Goal: Use online tool/utility: Utilize a website feature to perform a specific function

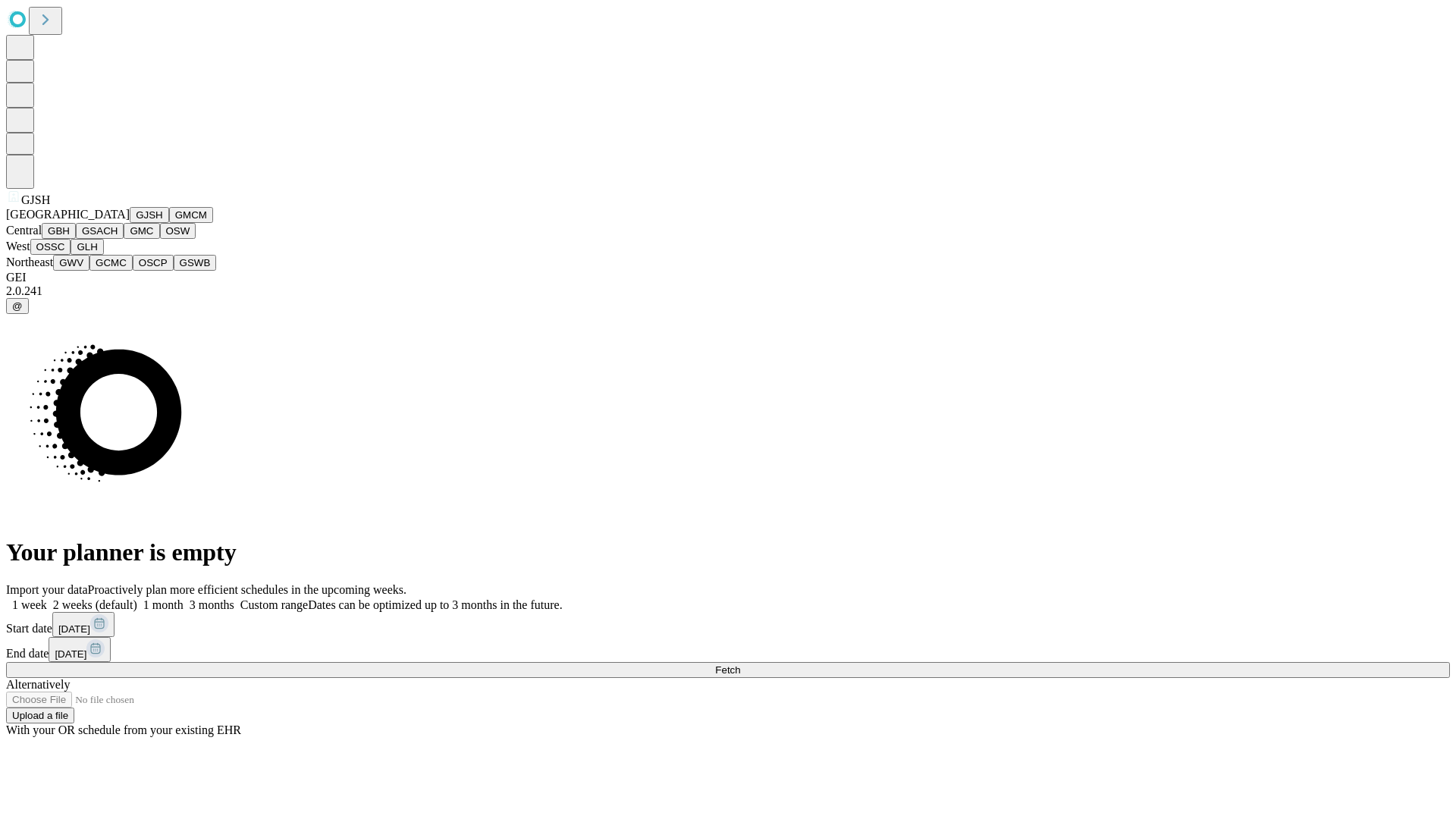
click at [130, 223] on button "GJSH" at bounding box center [149, 214] width 40 height 16
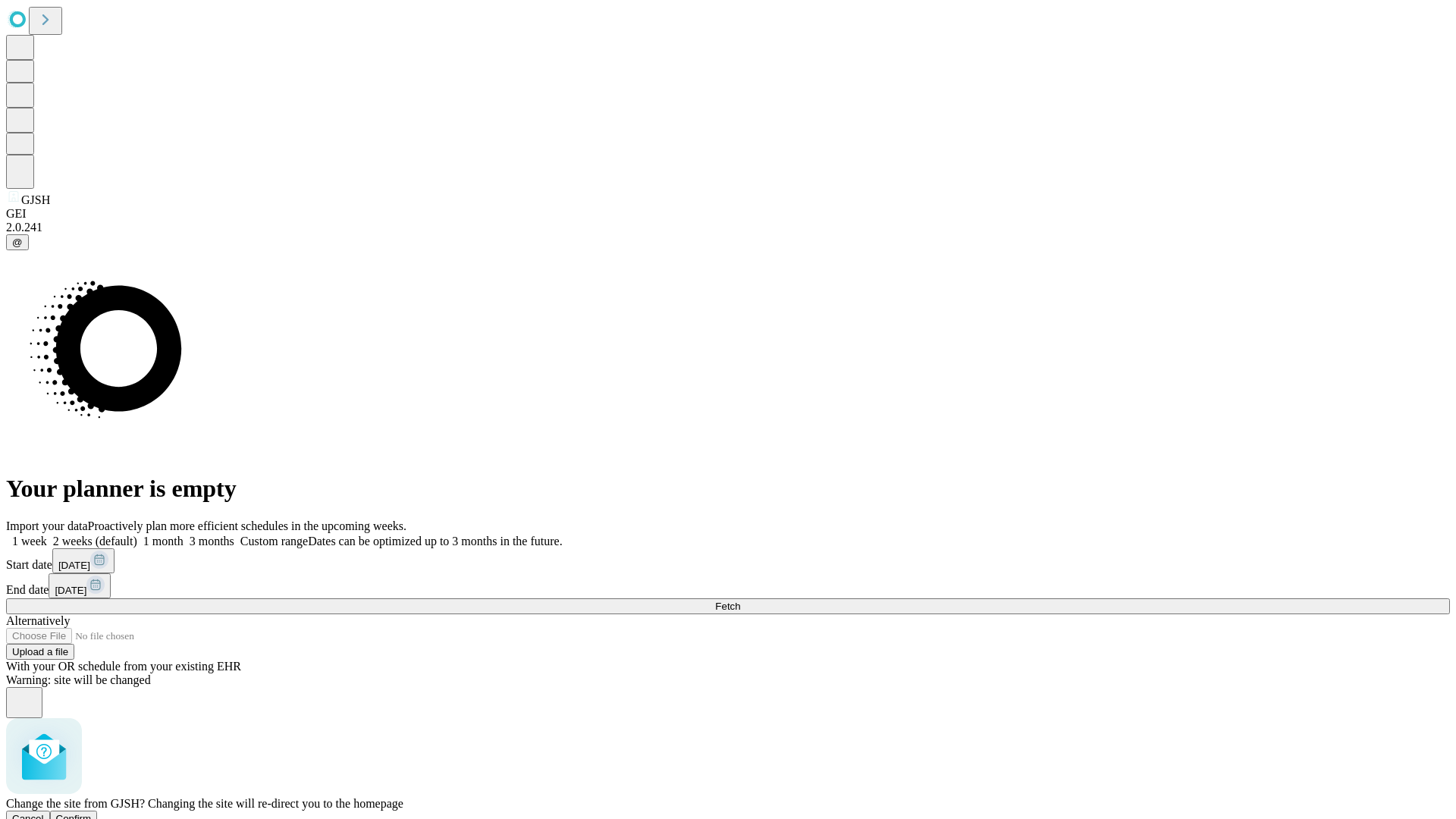
click at [91, 813] on span "Confirm" at bounding box center [74, 818] width 36 height 11
click at [47, 535] on label "1 week" at bounding box center [27, 541] width 41 height 13
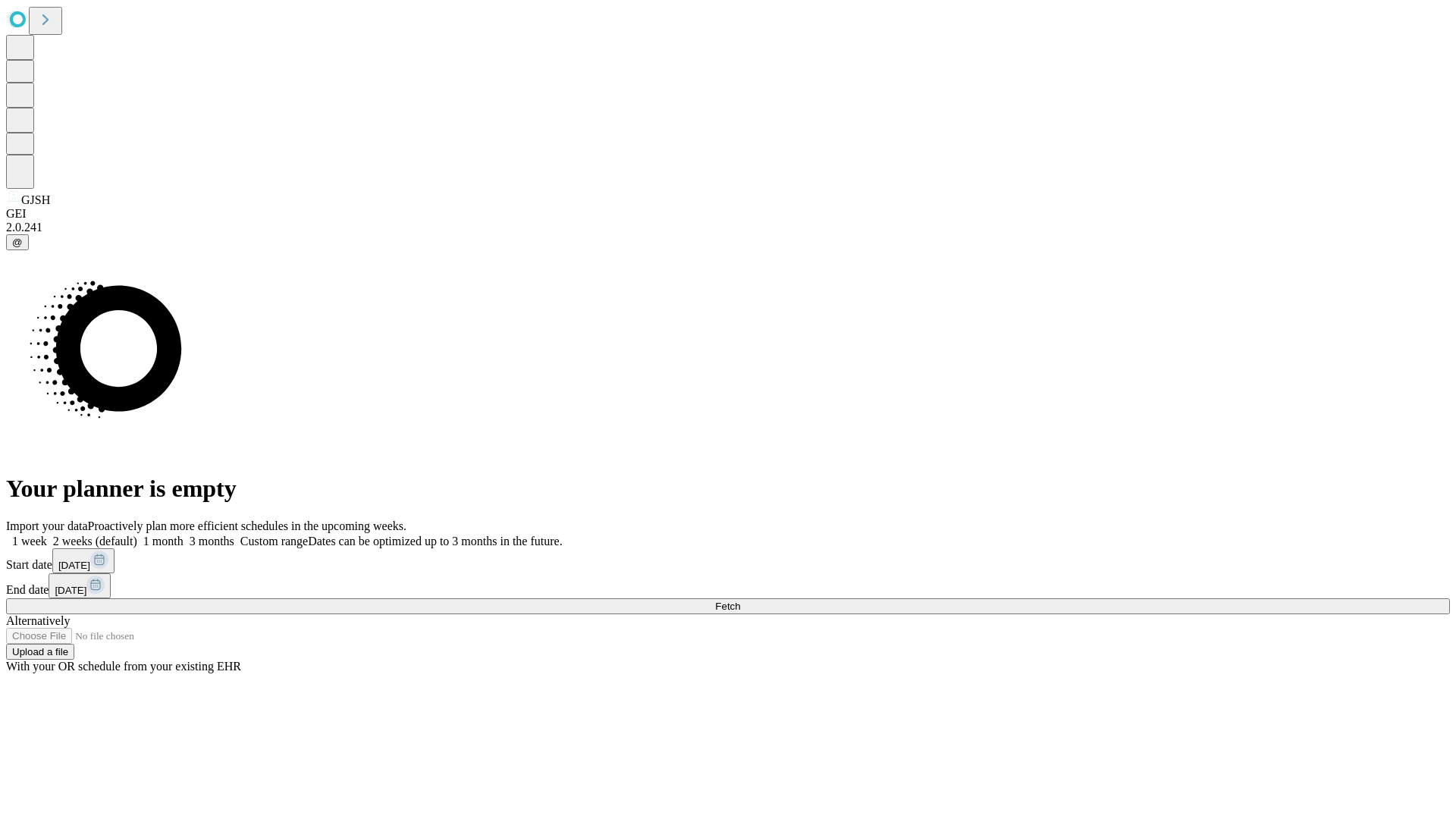
click at [740, 600] on span "Fetch" at bounding box center [727, 606] width 25 height 11
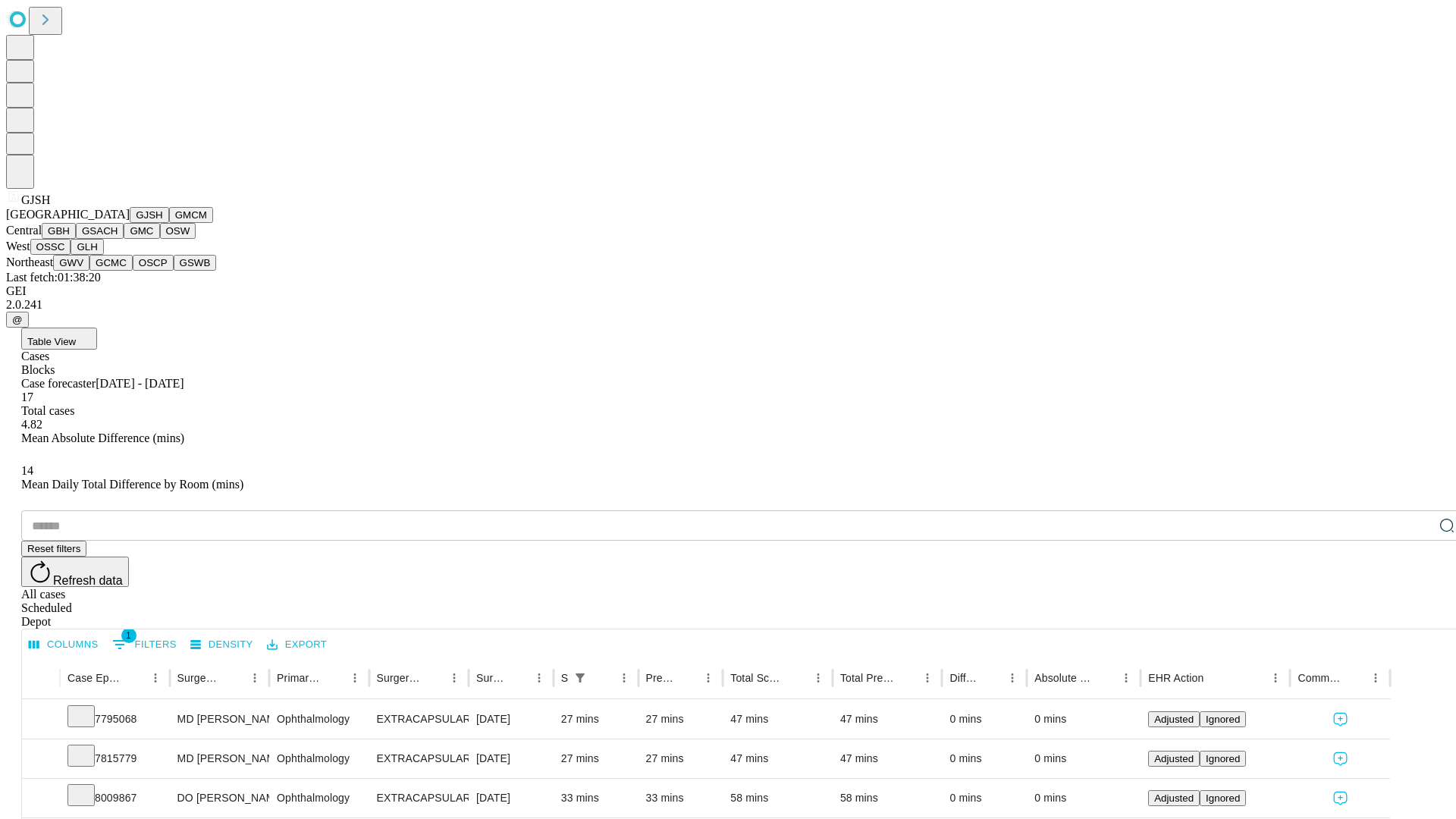
click at [169, 223] on button "GMCM" at bounding box center [191, 214] width 44 height 16
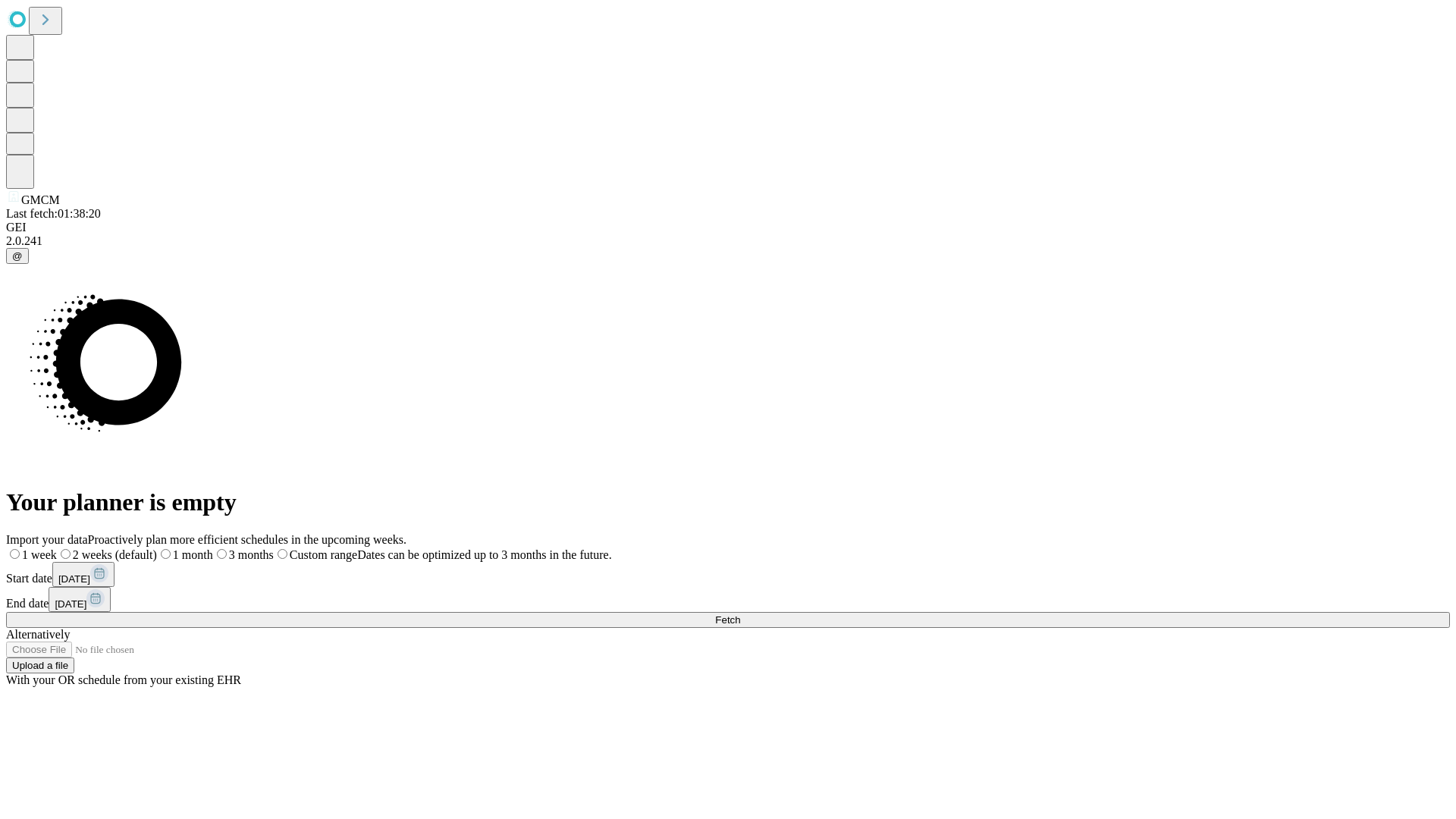
click at [57, 548] on label "1 week" at bounding box center [31, 554] width 51 height 13
click at [740, 614] on span "Fetch" at bounding box center [727, 620] width 25 height 11
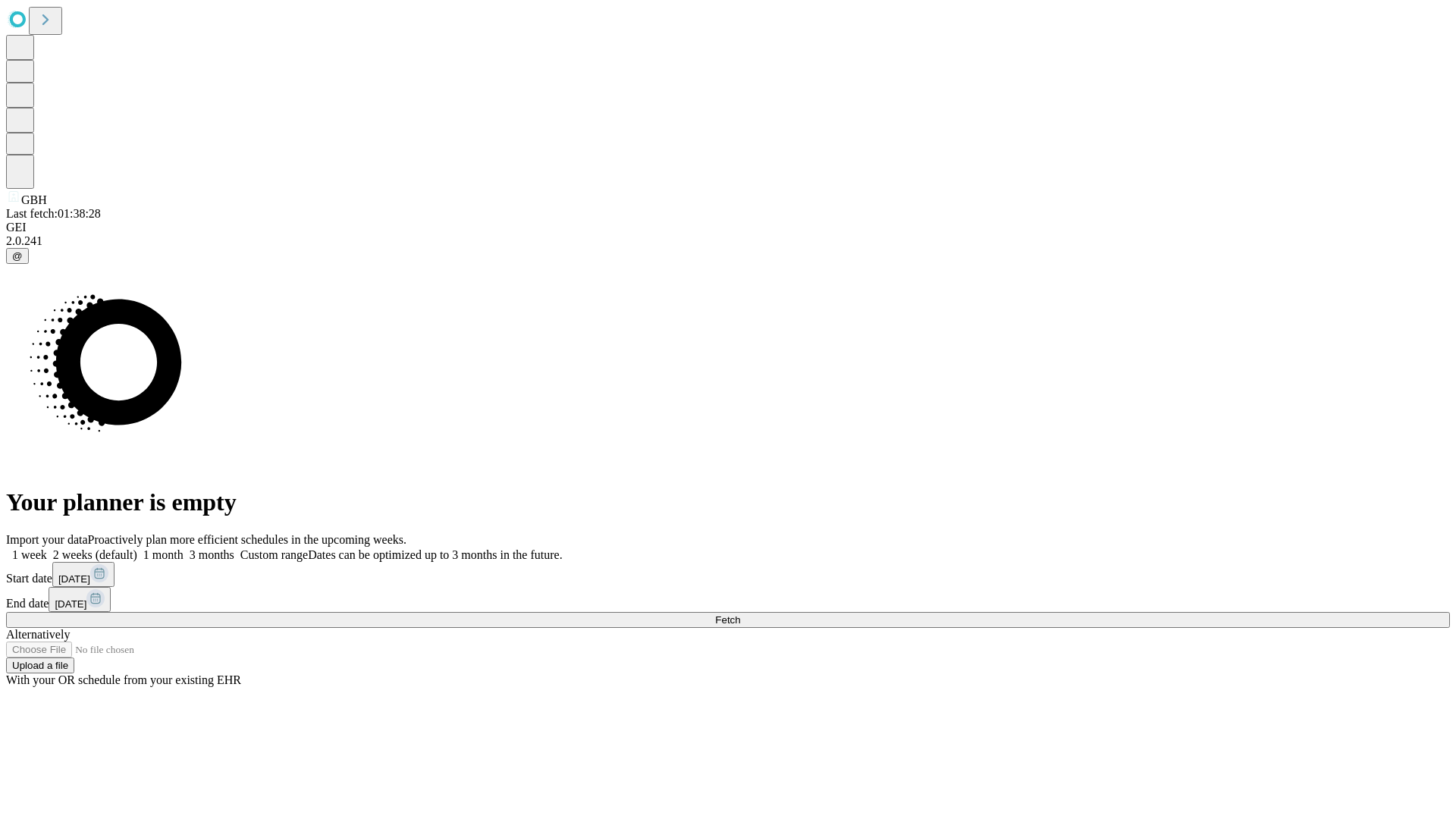
click at [47, 548] on label "1 week" at bounding box center [27, 554] width 41 height 13
click at [740, 614] on span "Fetch" at bounding box center [727, 620] width 25 height 11
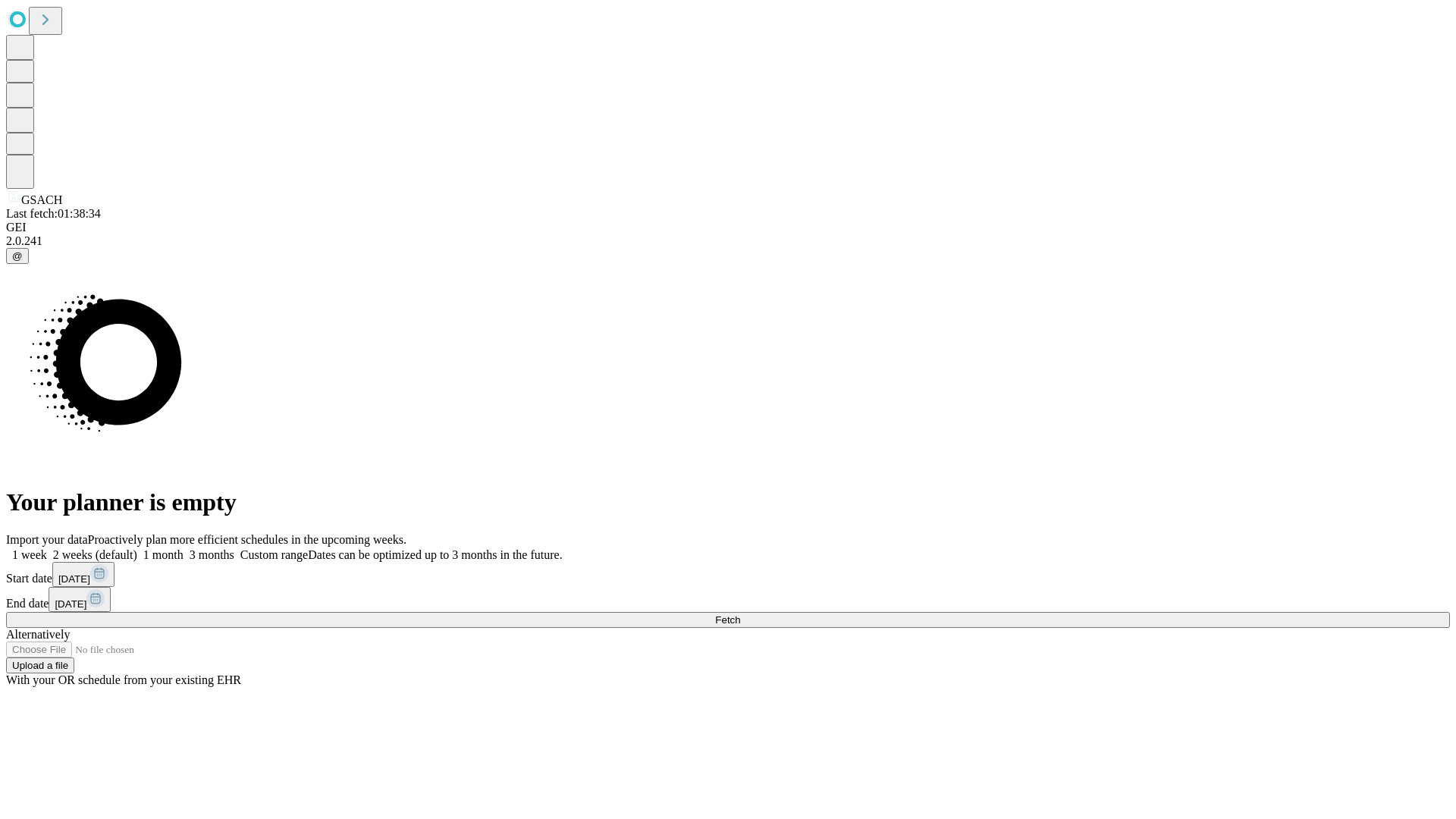
click at [47, 548] on label "1 week" at bounding box center [27, 554] width 41 height 13
click at [740, 614] on span "Fetch" at bounding box center [727, 620] width 25 height 11
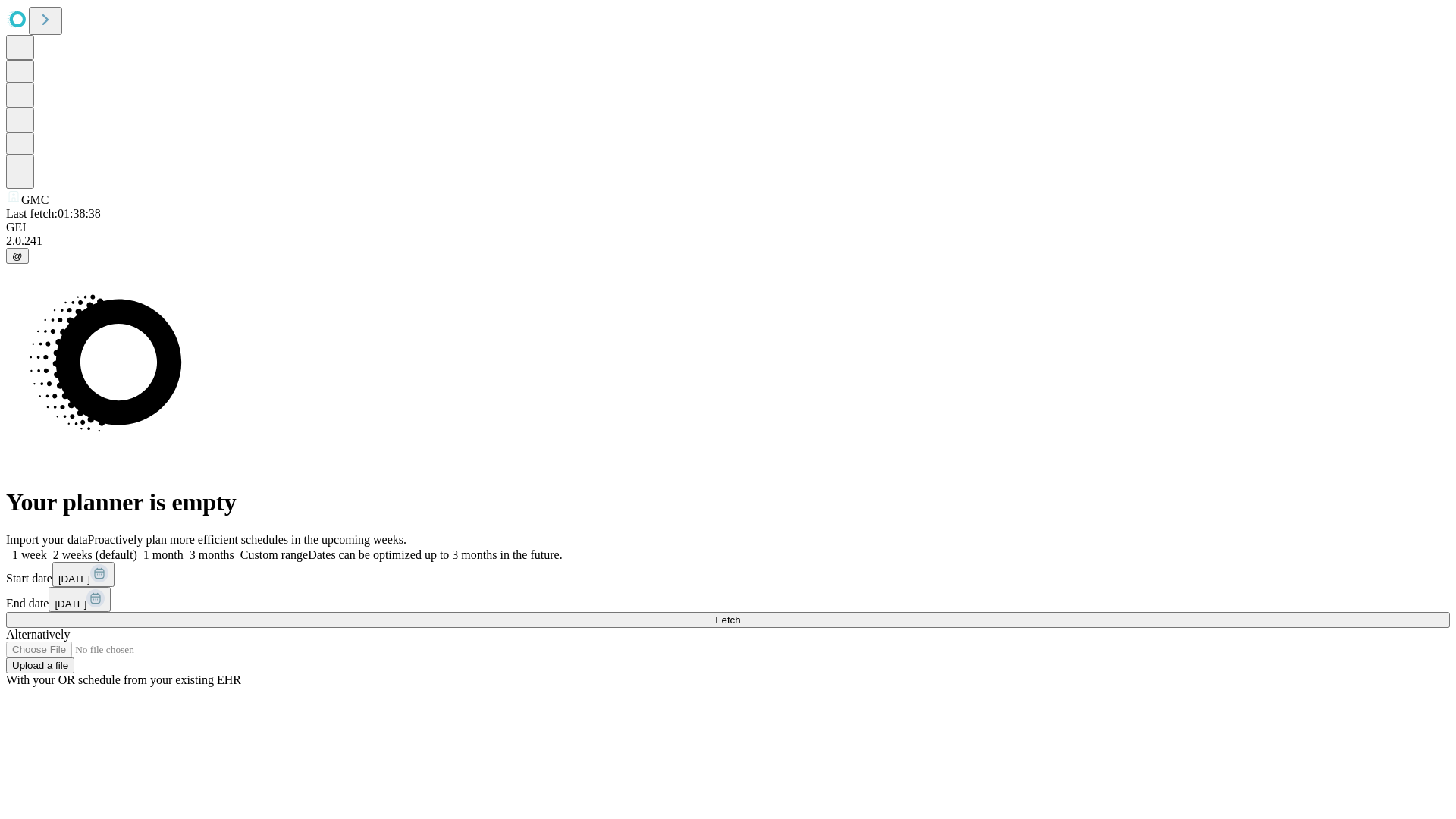
click at [47, 548] on label "1 week" at bounding box center [27, 554] width 41 height 13
click at [740, 614] on span "Fetch" at bounding box center [727, 620] width 25 height 11
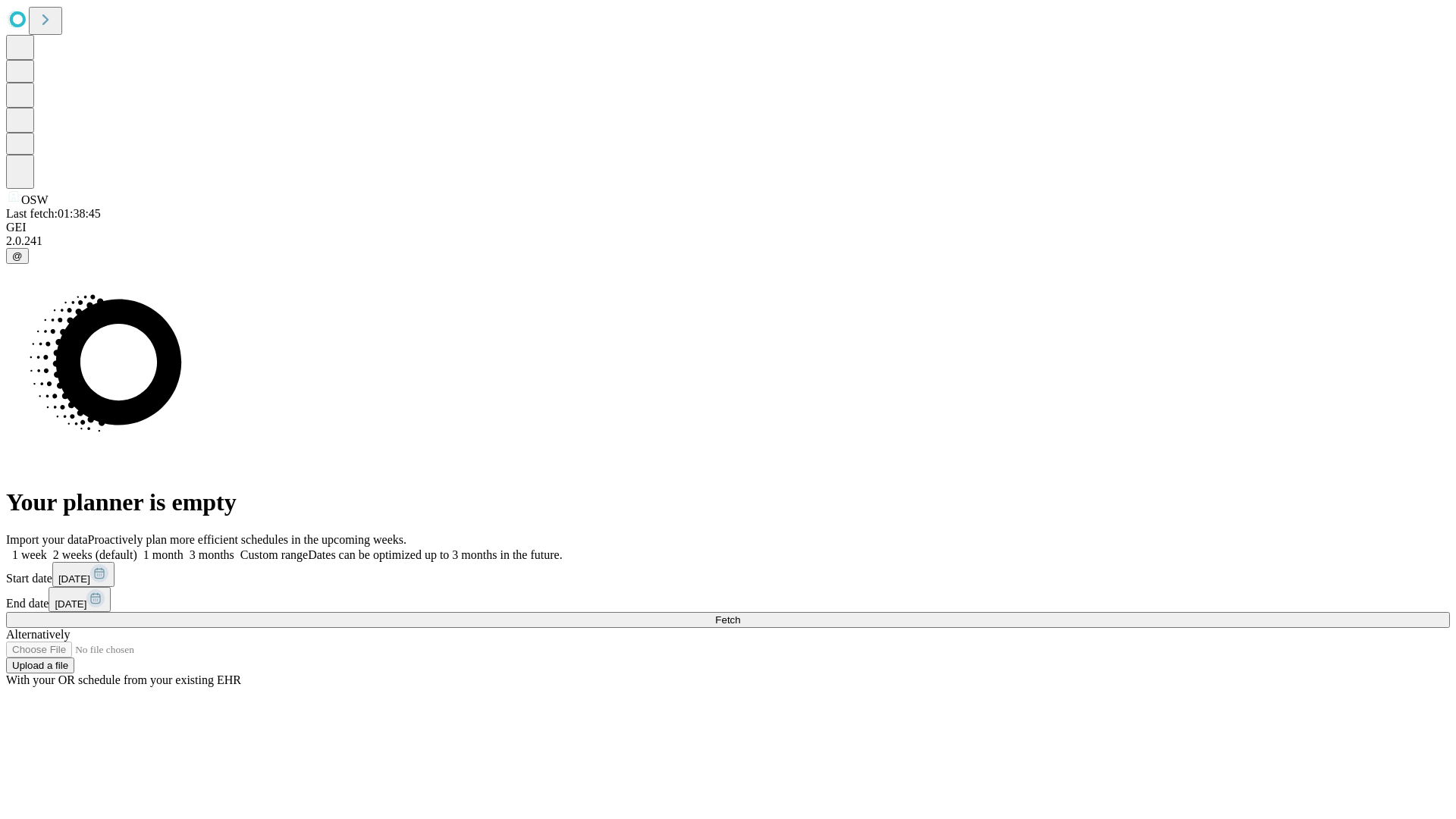
click at [47, 548] on label "1 week" at bounding box center [27, 554] width 41 height 13
click at [740, 614] on span "Fetch" at bounding box center [727, 620] width 25 height 11
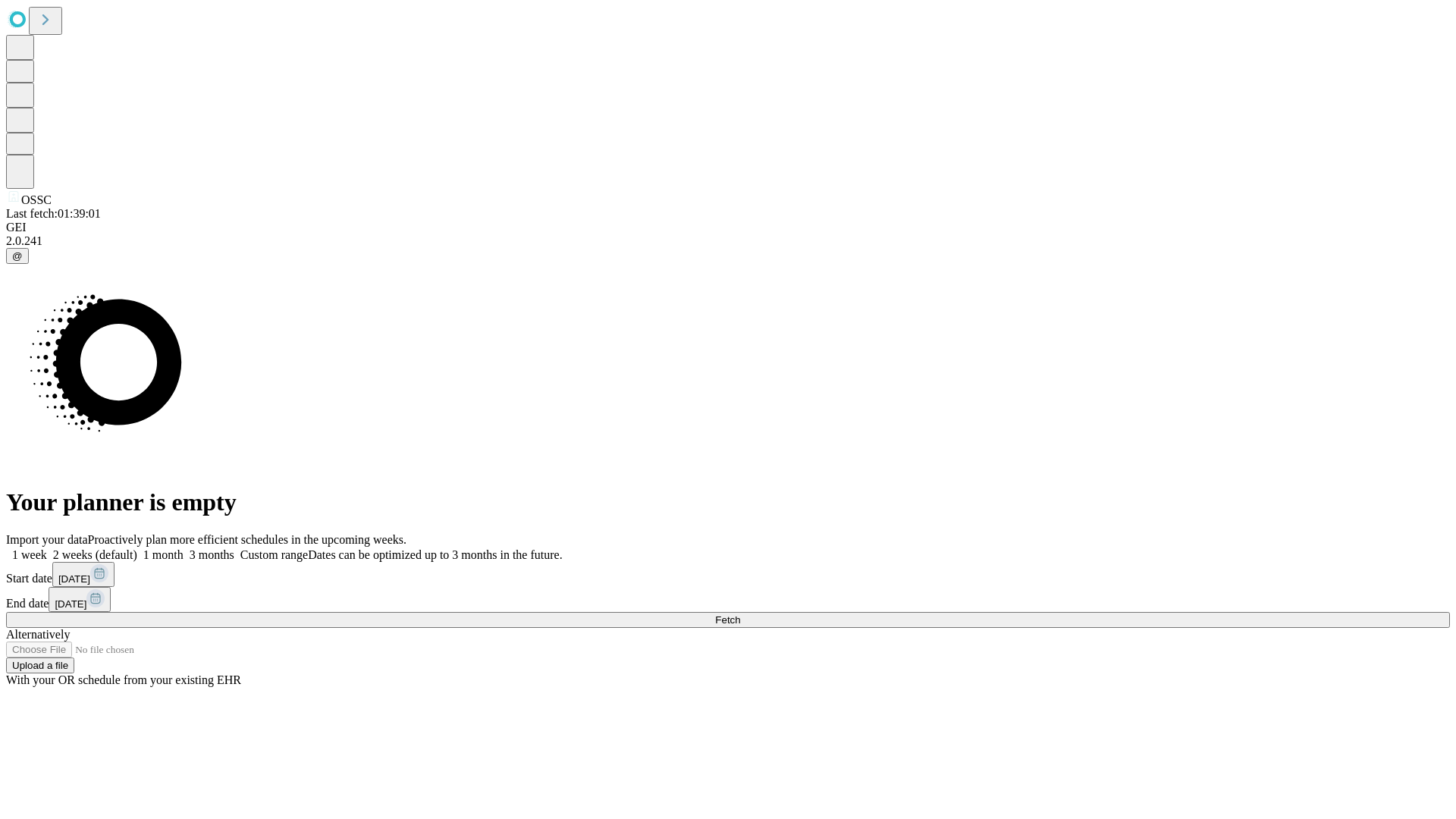
click at [47, 548] on label "1 week" at bounding box center [27, 554] width 41 height 13
click at [740, 614] on span "Fetch" at bounding box center [727, 620] width 25 height 11
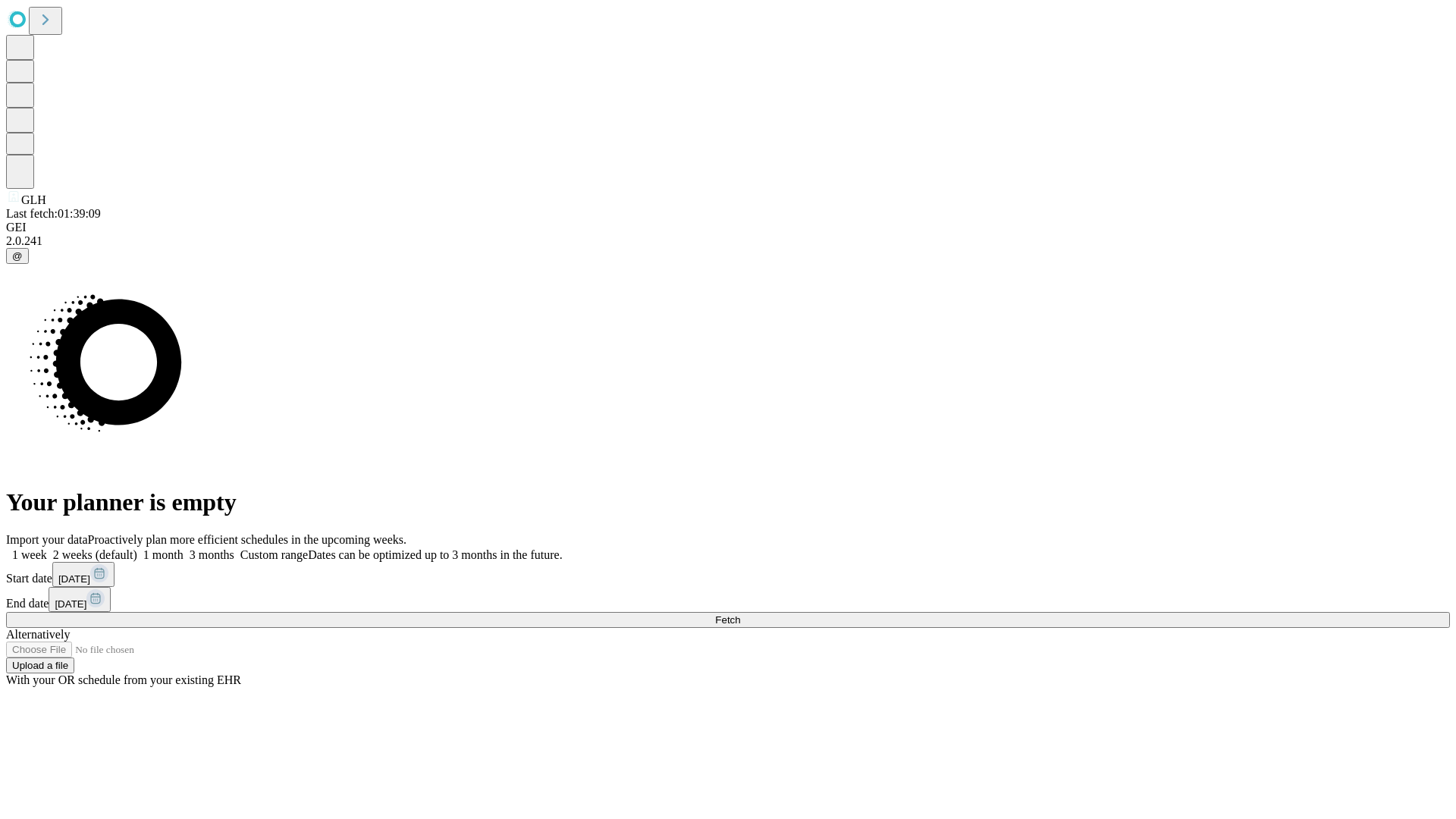
click at [47, 548] on label "1 week" at bounding box center [27, 554] width 41 height 13
click at [740, 614] on span "Fetch" at bounding box center [727, 620] width 25 height 11
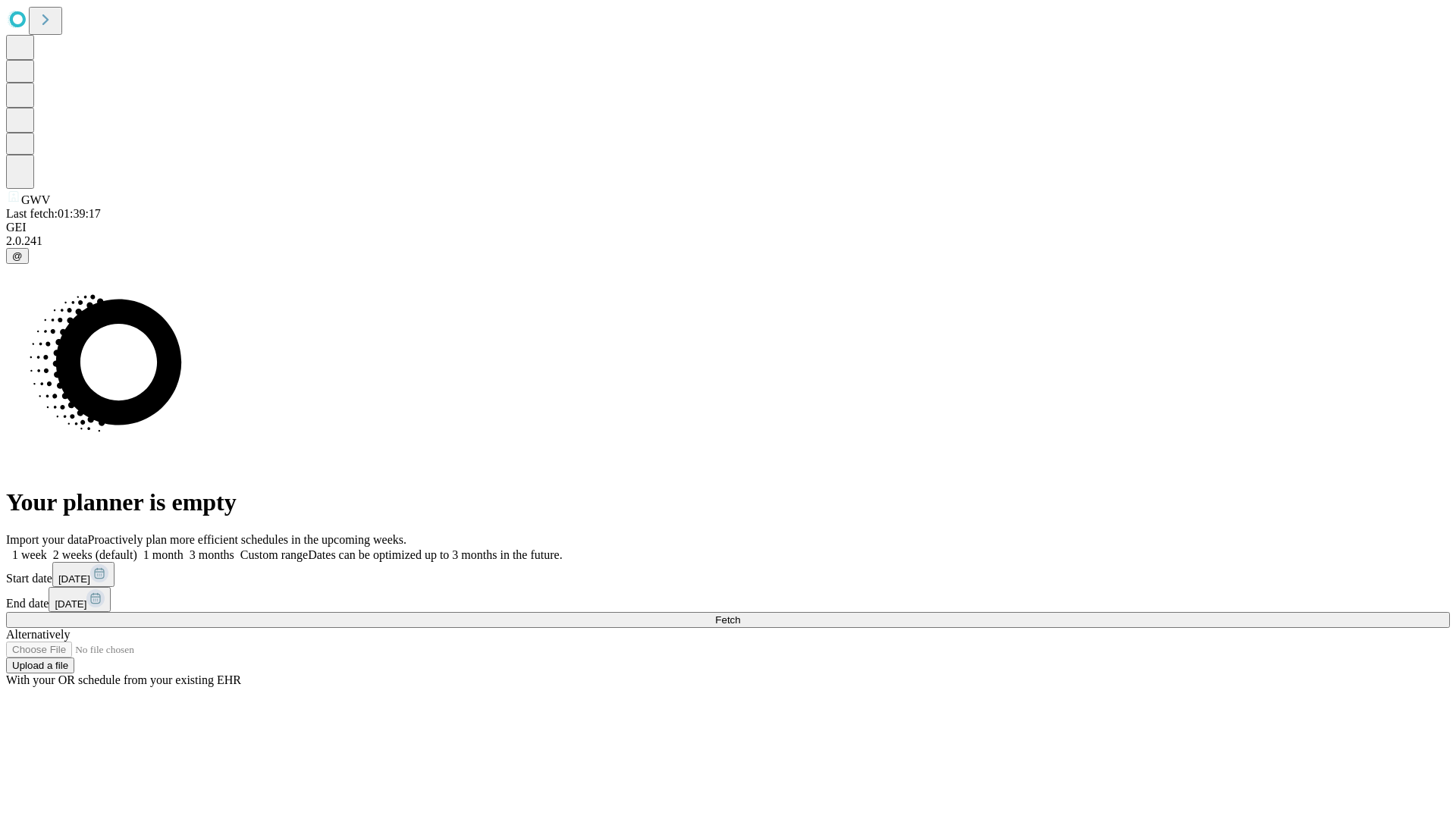
click at [47, 548] on label "1 week" at bounding box center [27, 554] width 41 height 13
click at [740, 614] on span "Fetch" at bounding box center [727, 620] width 25 height 11
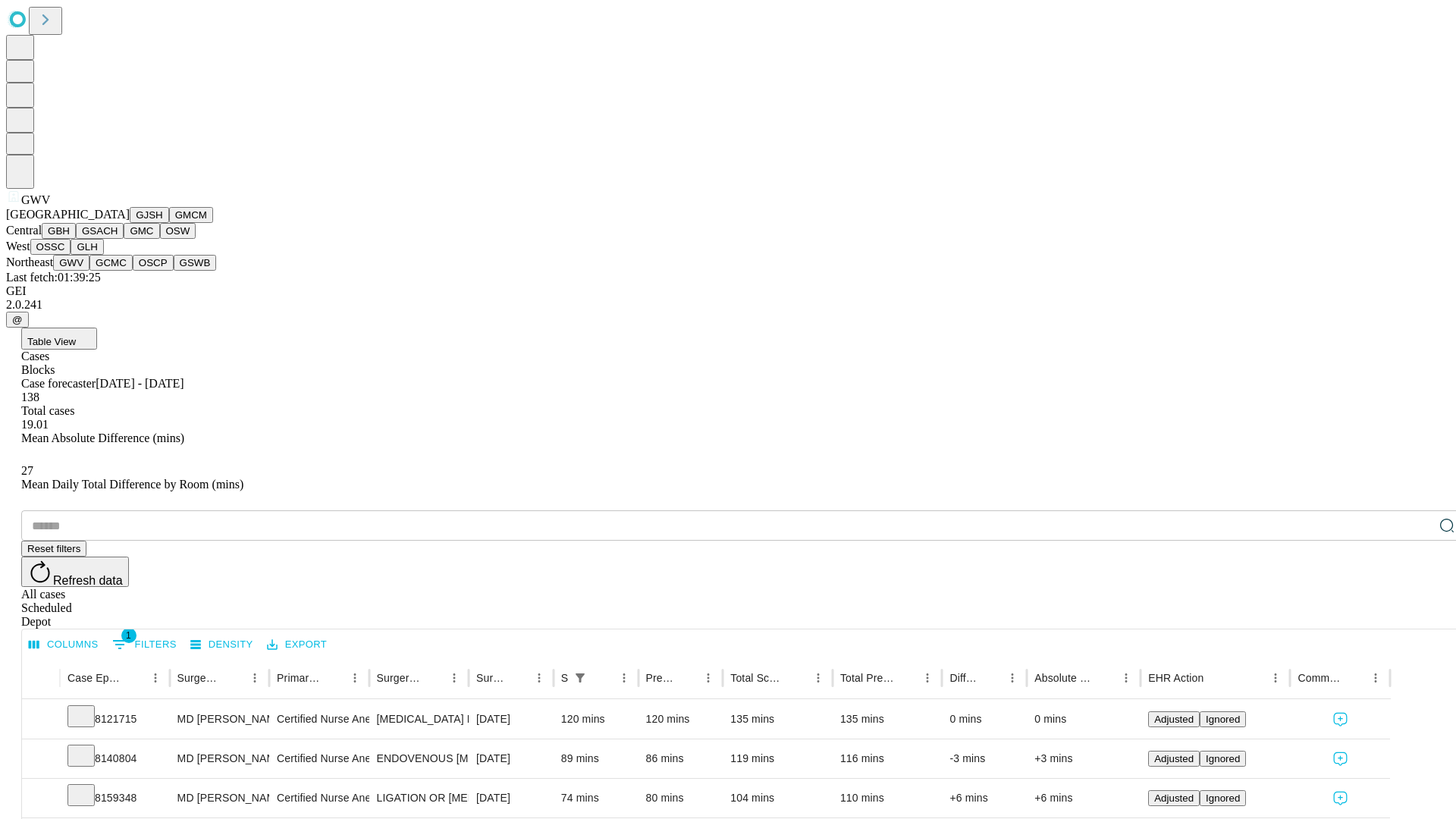
click at [117, 271] on button "GCMC" at bounding box center [111, 262] width 43 height 16
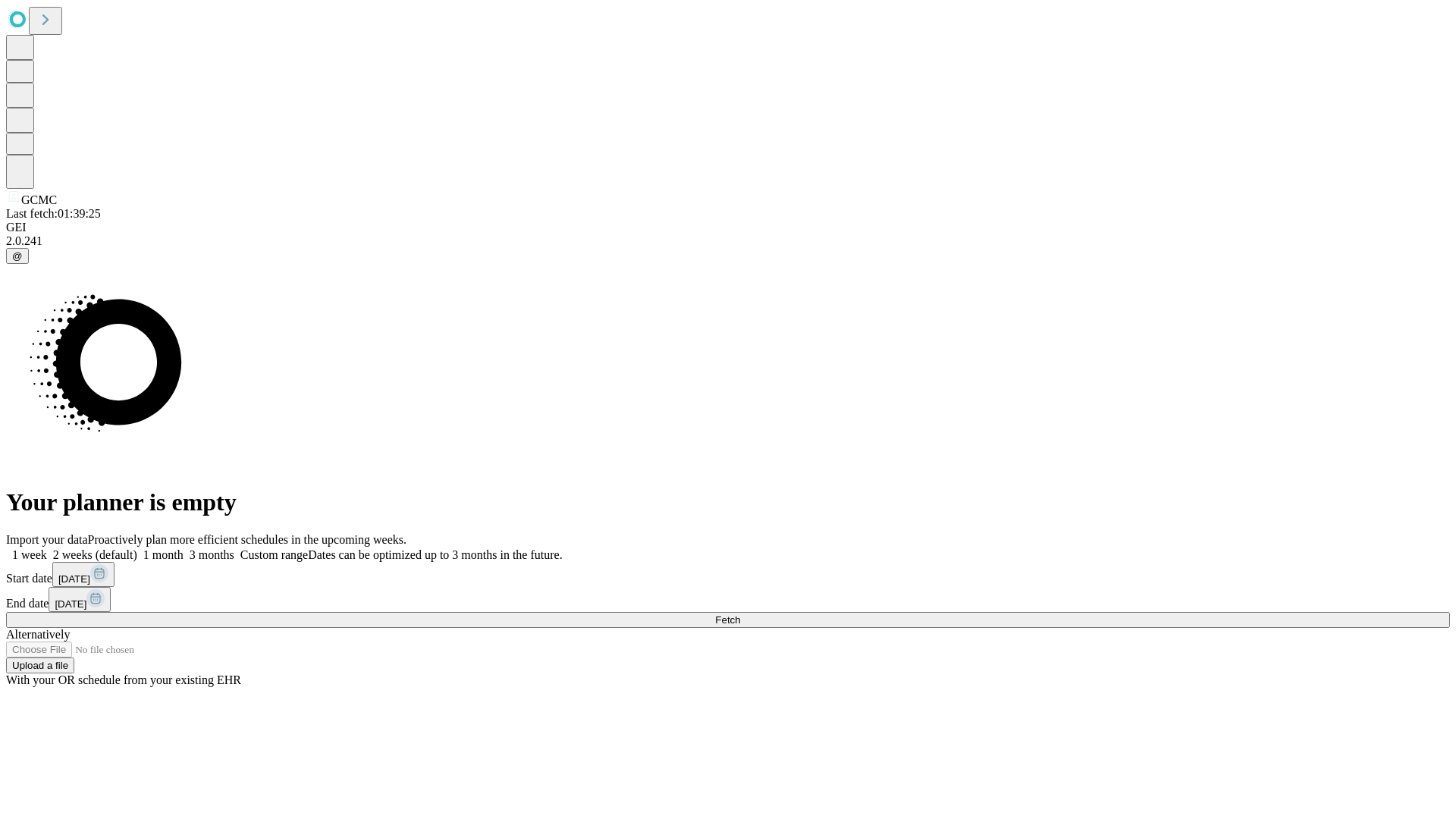
click at [47, 548] on label "1 week" at bounding box center [27, 554] width 41 height 13
click at [740, 614] on span "Fetch" at bounding box center [727, 620] width 25 height 11
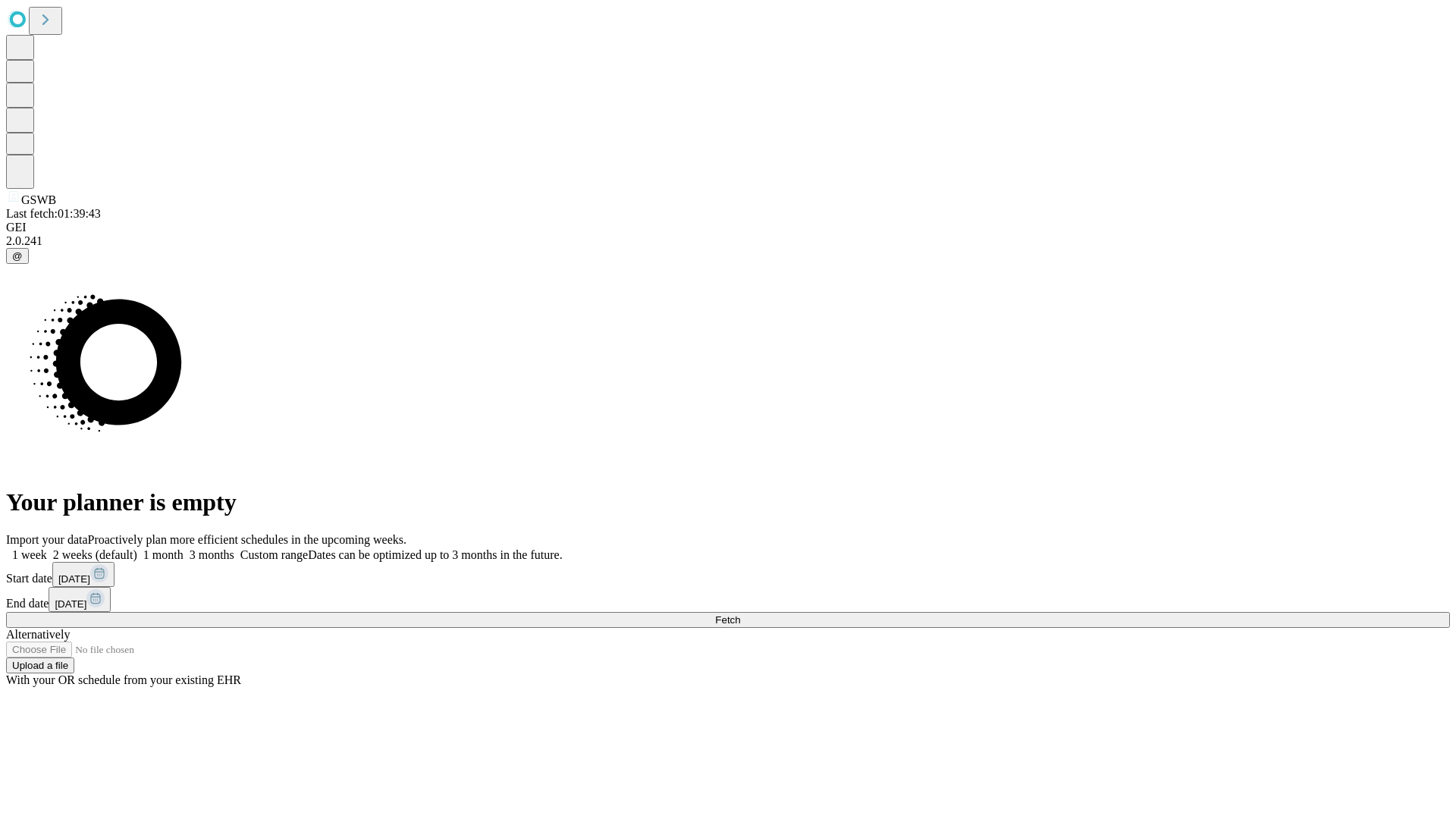
click at [47, 548] on label "1 week" at bounding box center [27, 554] width 41 height 13
click at [740, 614] on span "Fetch" at bounding box center [727, 620] width 25 height 11
